Goal: Complete application form

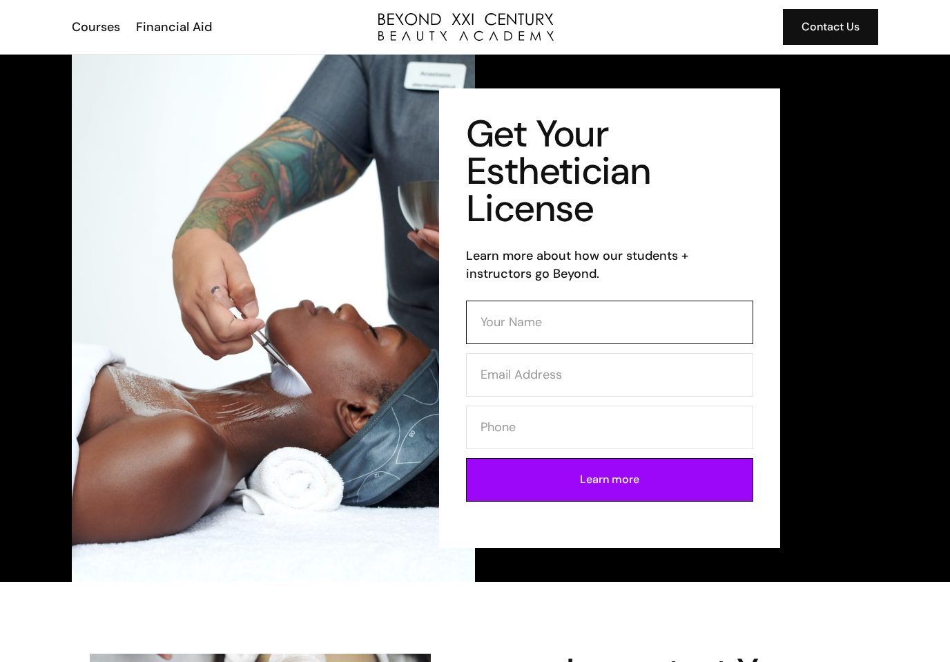
click at [631, 316] on input "Contact Form (Esthi)" at bounding box center [609, 322] width 287 height 44
type input "Taylor Nicolosi"
click at [596, 325] on input "Taylor Nicolosi" at bounding box center [609, 322] width 287 height 44
click at [584, 380] on input "Contact Form (Esthi)" at bounding box center [609, 375] width 287 height 44
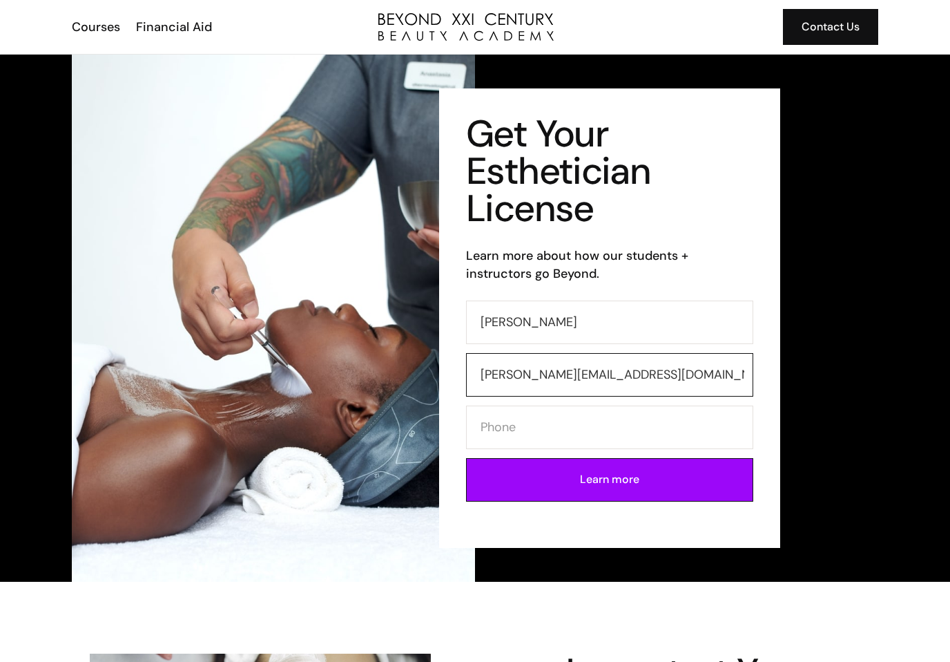
type input "taylor.nicolosi13@gmail.com"
click at [590, 424] on input "Contact Form (Esthi)" at bounding box center [609, 427] width 287 height 44
type input "7144538695"
click at [591, 500] on input "Learn more" at bounding box center [609, 480] width 287 height 44
type input "Please wait..."
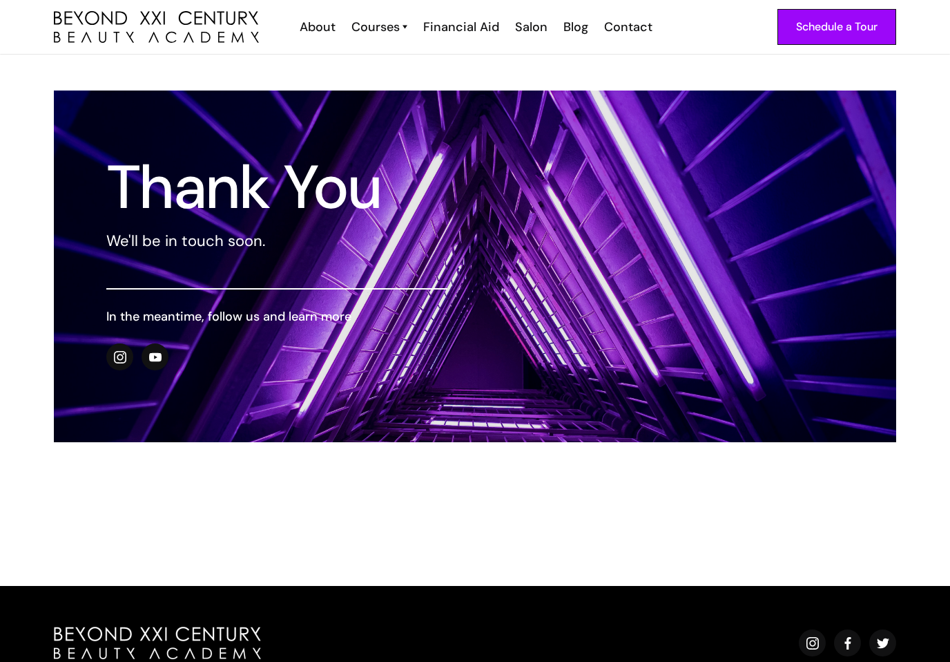
click at [379, 35] on div "Courses" at bounding box center [376, 27] width 48 height 18
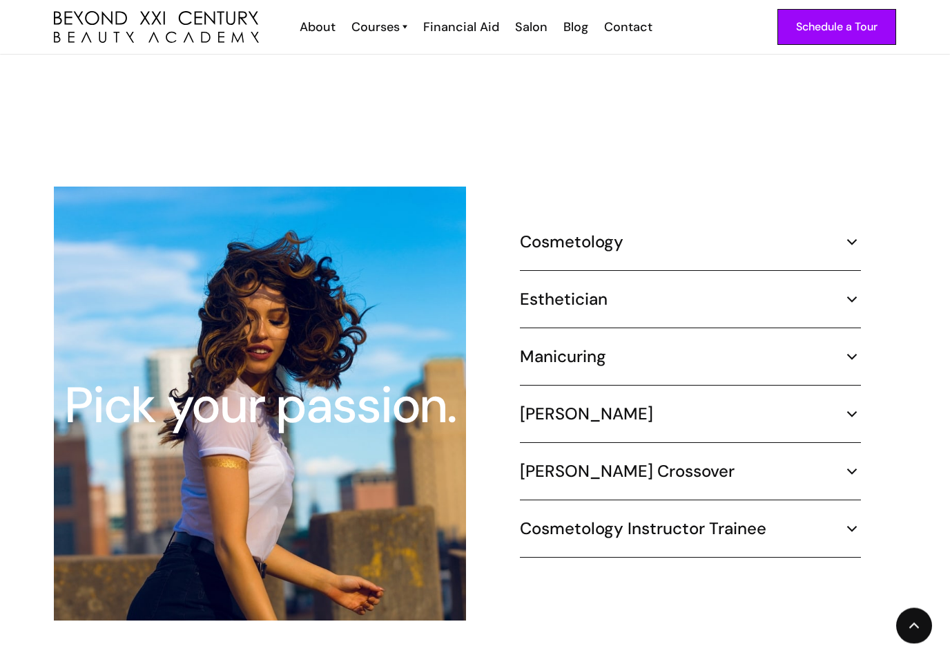
scroll to position [1188, 0]
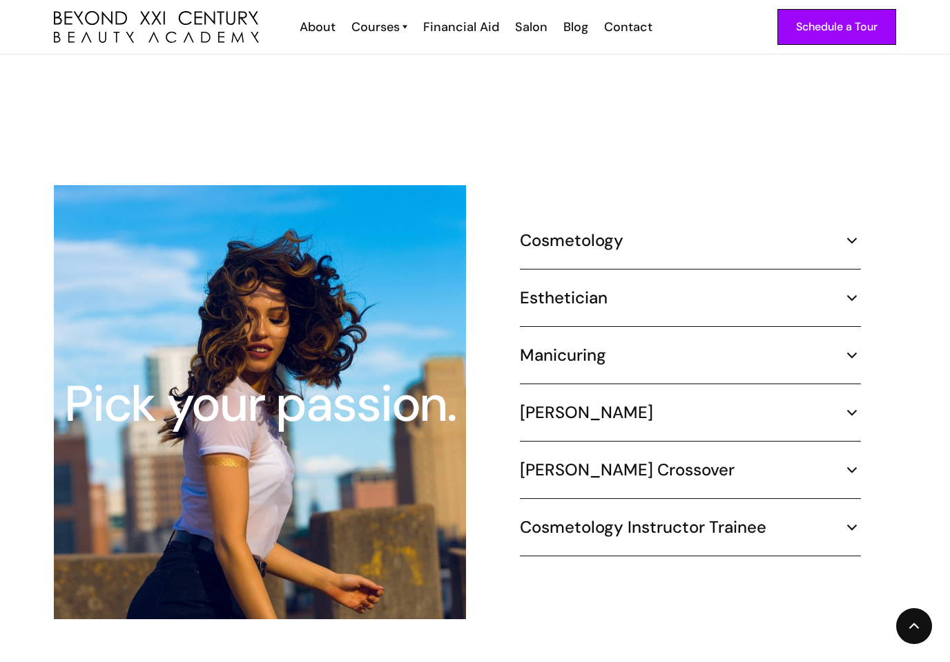
click at [593, 287] on h5 "Esthetician" at bounding box center [564, 297] width 88 height 21
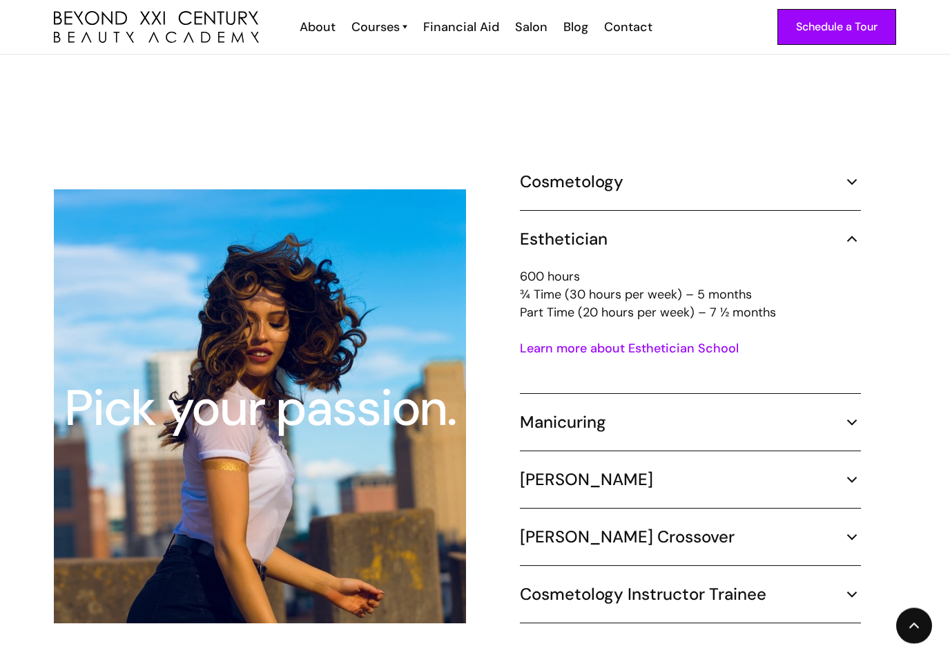
scroll to position [1218, 0]
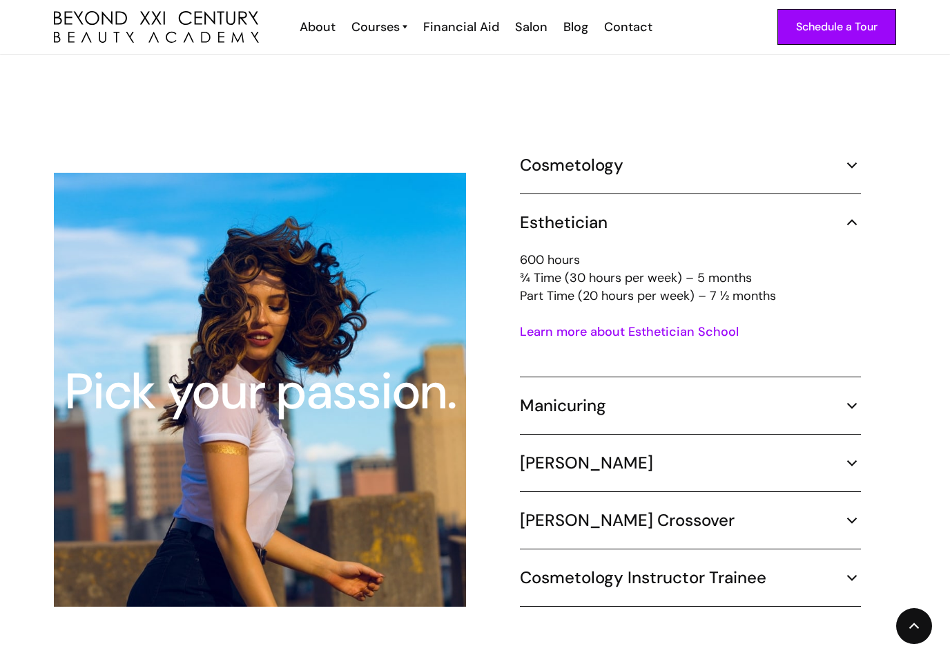
click at [477, 30] on div "Financial Aid" at bounding box center [461, 27] width 76 height 18
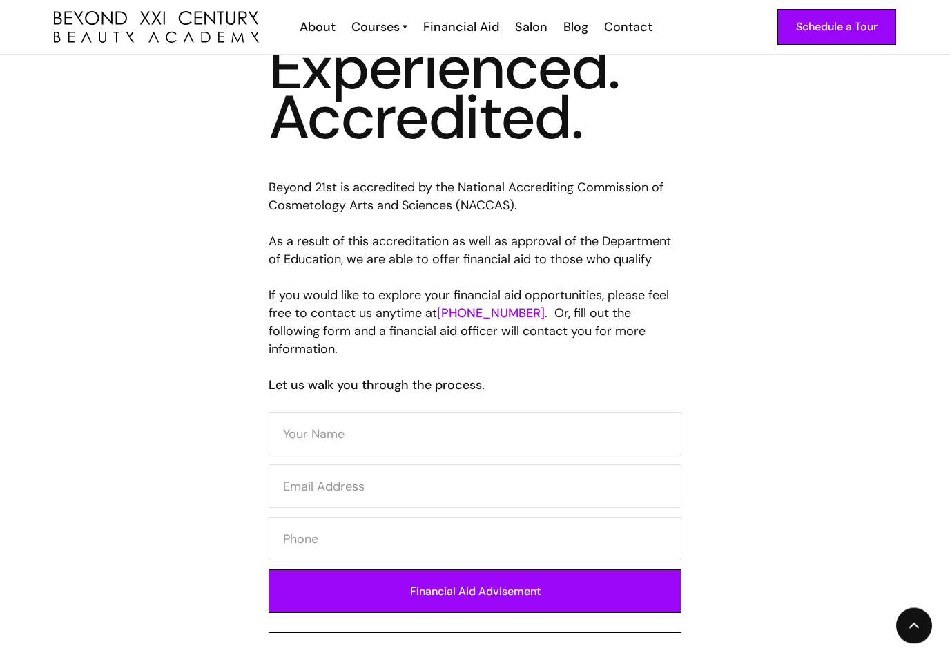
scroll to position [486, 0]
type input "/"
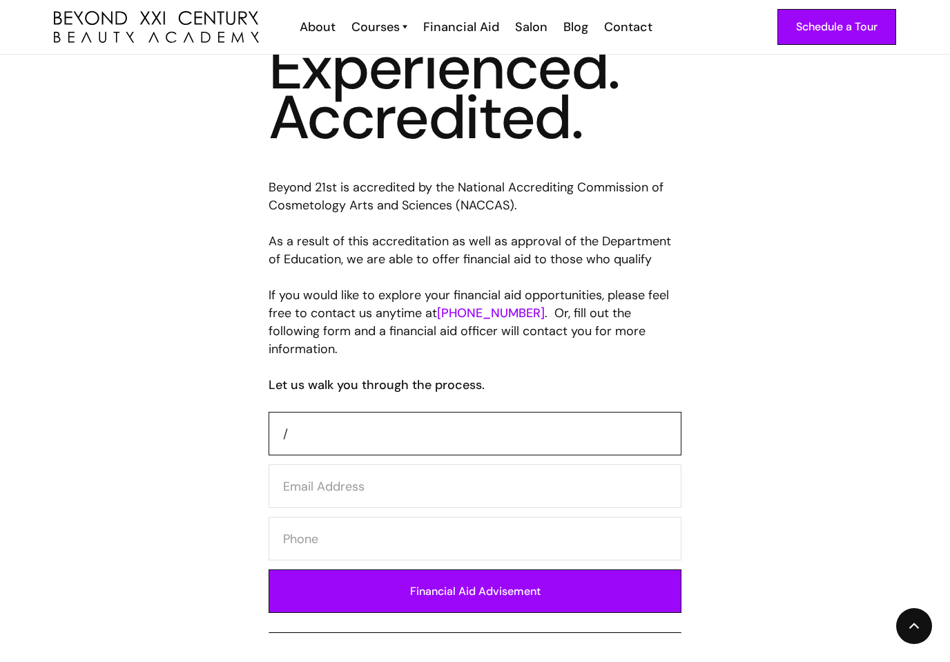
click at [357, 416] on input "/" at bounding box center [475, 434] width 413 height 44
type input "[PERSON_NAME]"
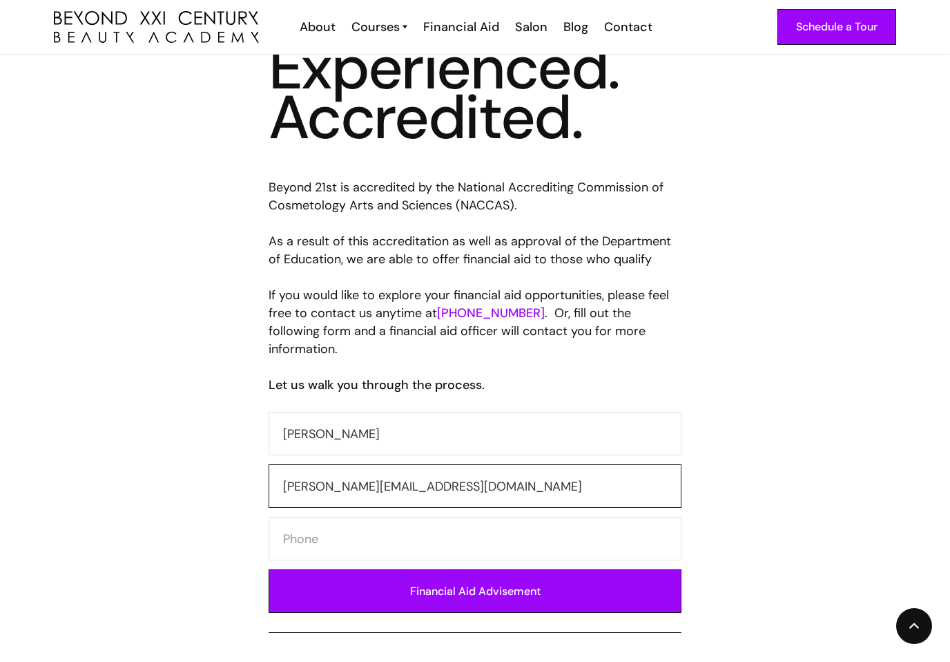
type input "[PERSON_NAME][EMAIL_ADDRESS][DOMAIN_NAME]"
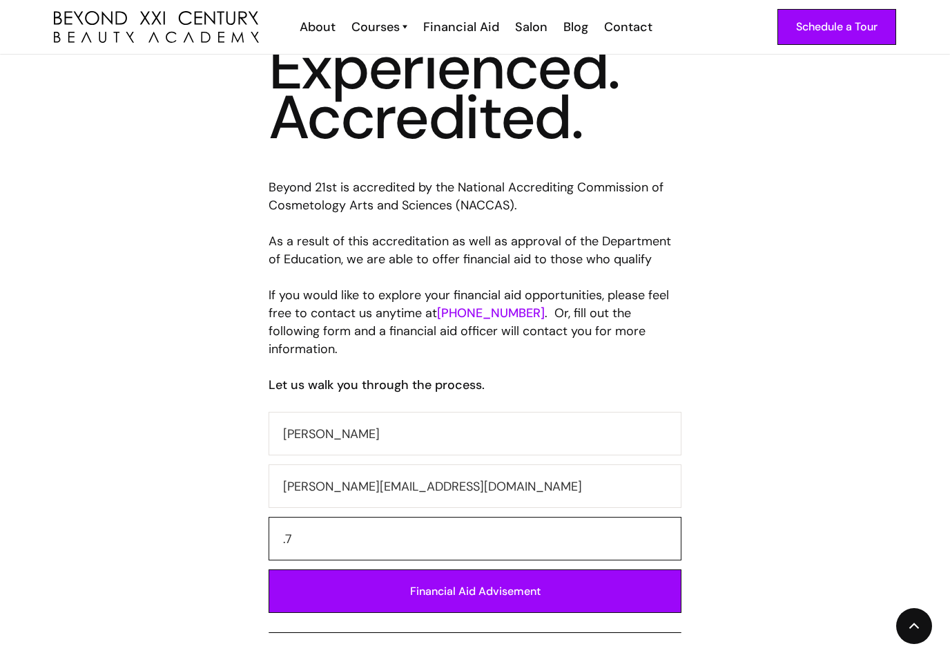
type input "."
type input "7144538695"
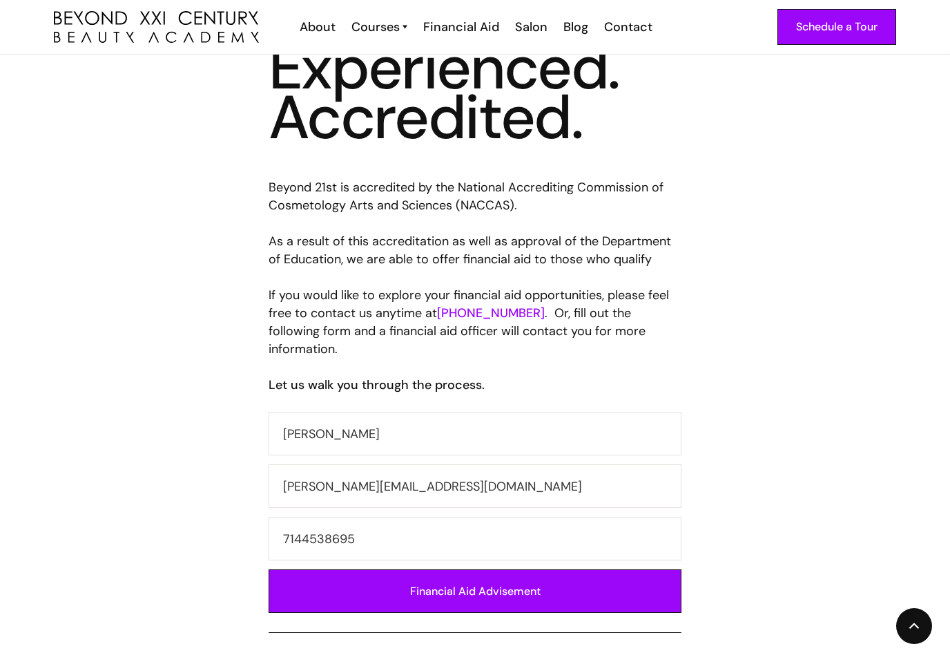
click at [461, 576] on input "Financial Aid Advisement" at bounding box center [475, 591] width 413 height 44
type input "Please wait..."
